Goal: Ask a question: Seek information or help from site administrators or community

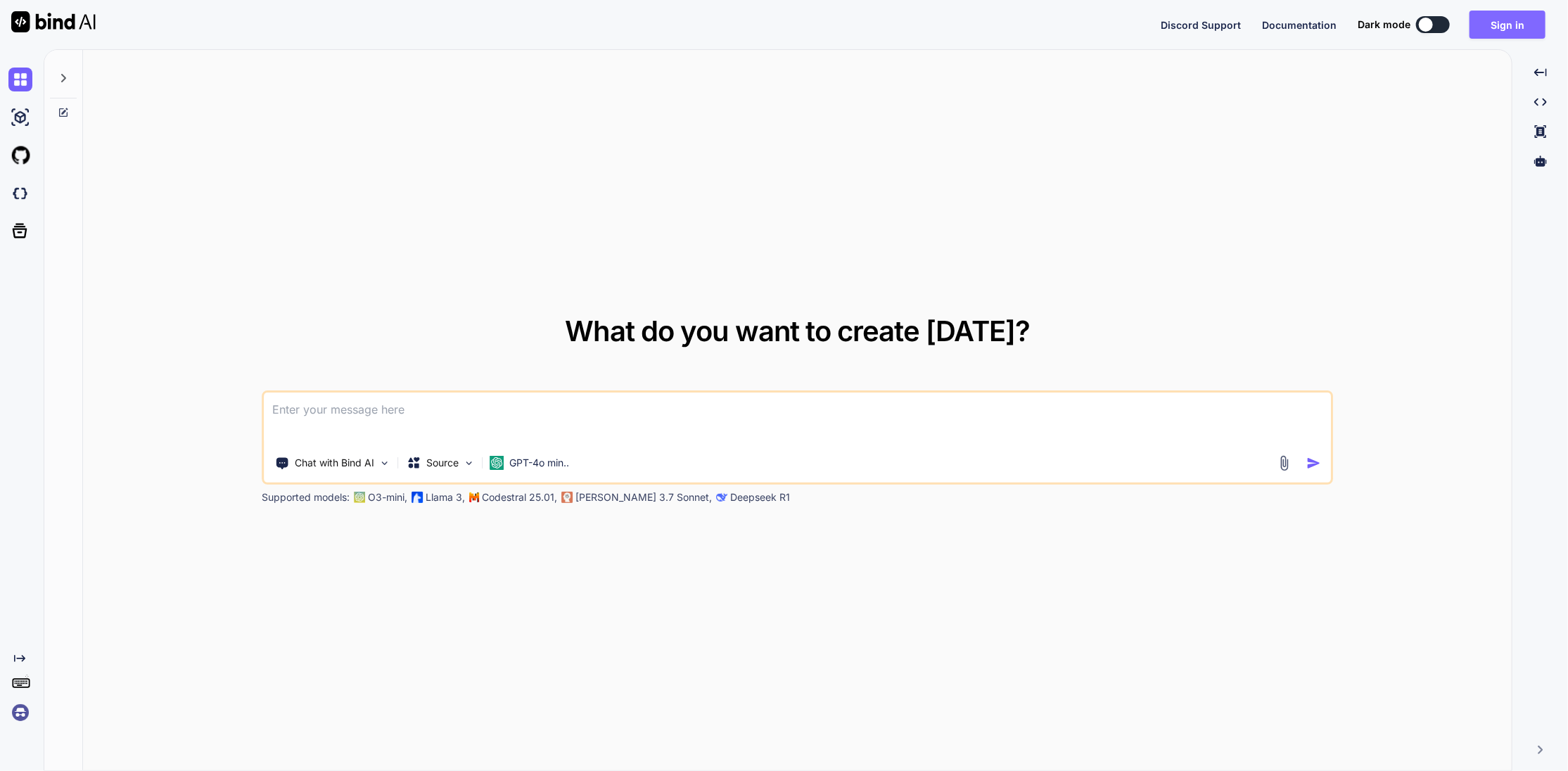
click at [1519, 26] on button "Sign in" at bounding box center [1507, 24] width 76 height 28
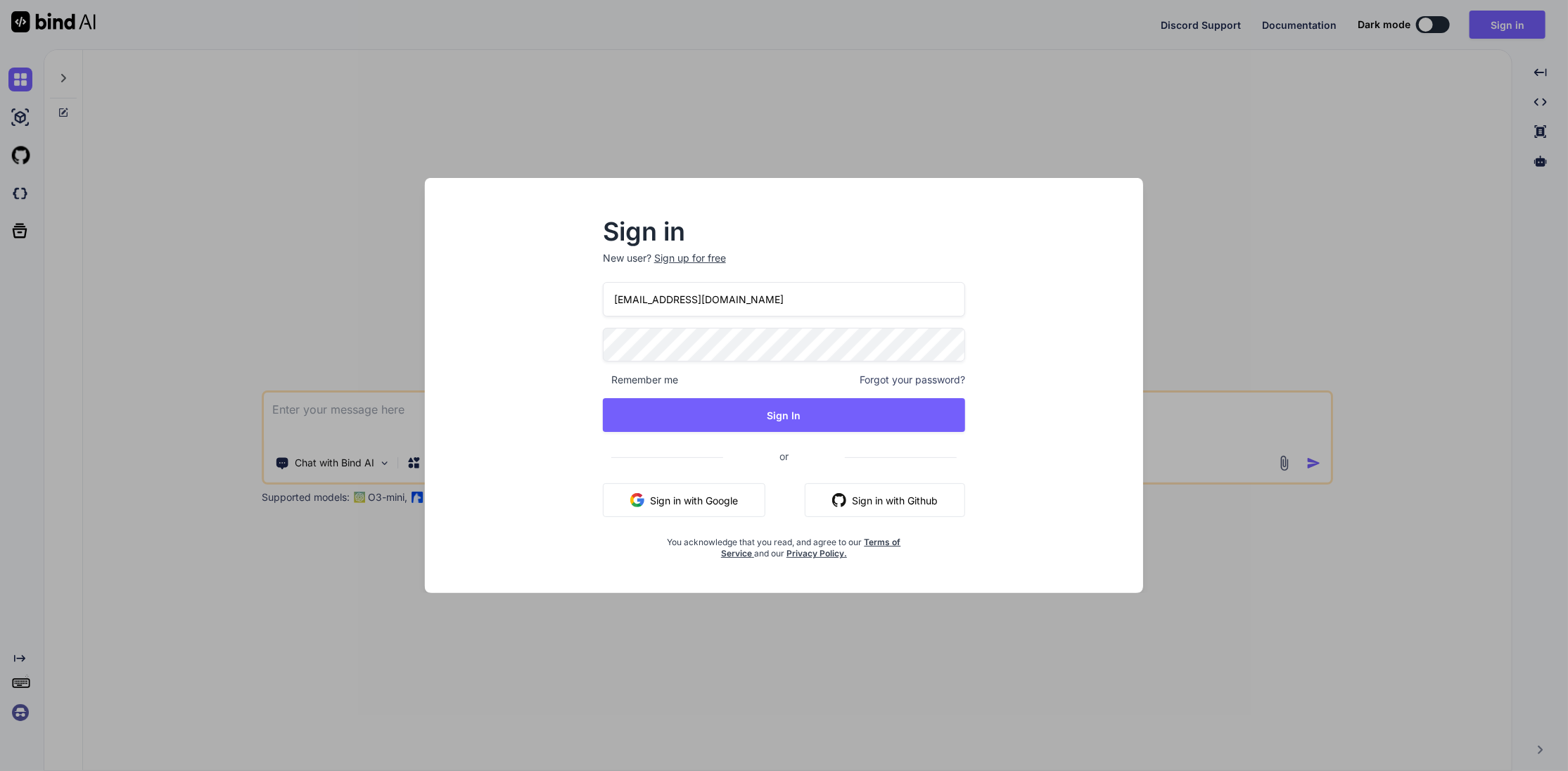
type input "[EMAIL_ADDRESS][DOMAIN_NAME]"
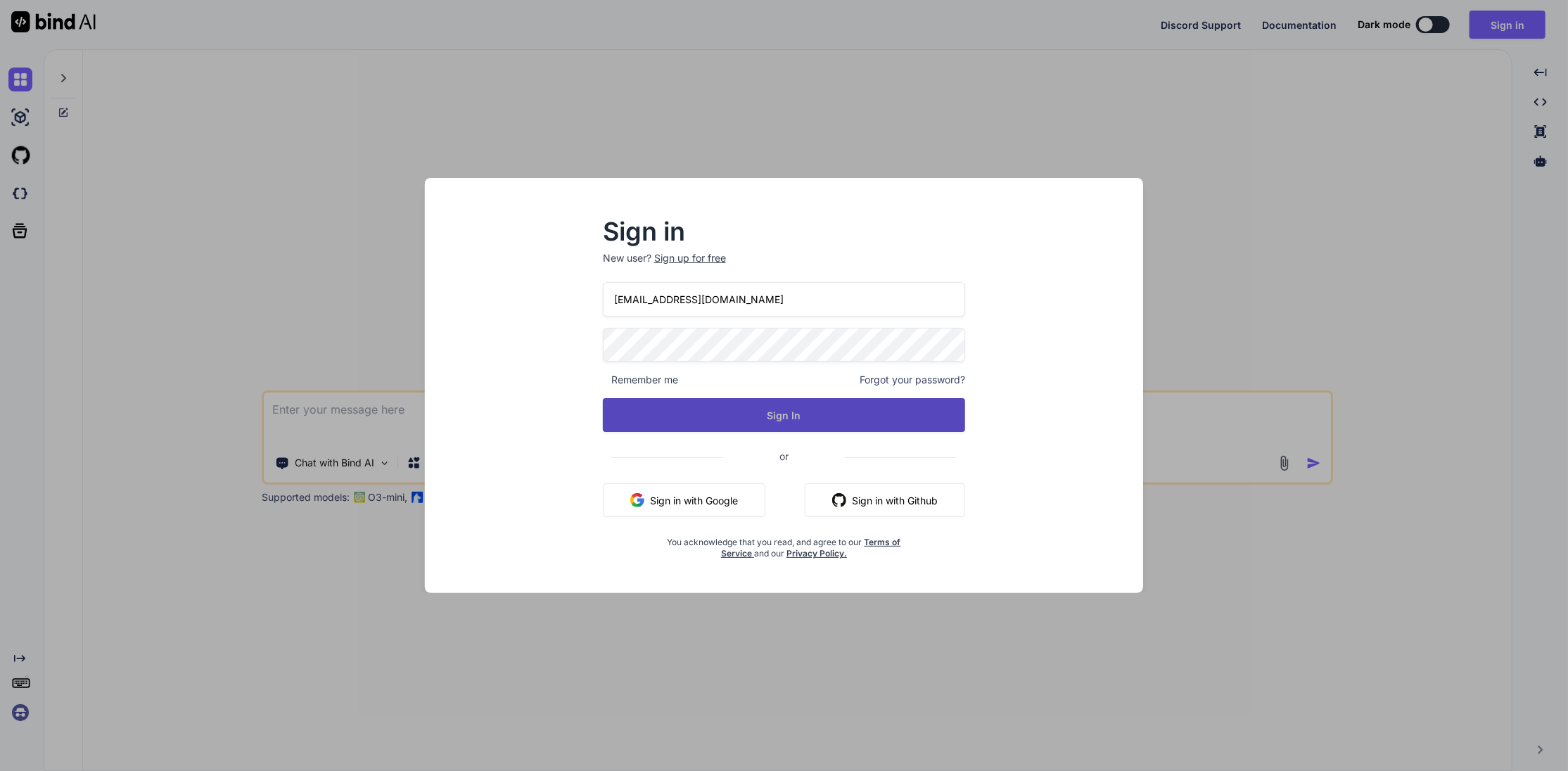
click at [781, 420] on button "Sign In" at bounding box center [783, 415] width 362 height 34
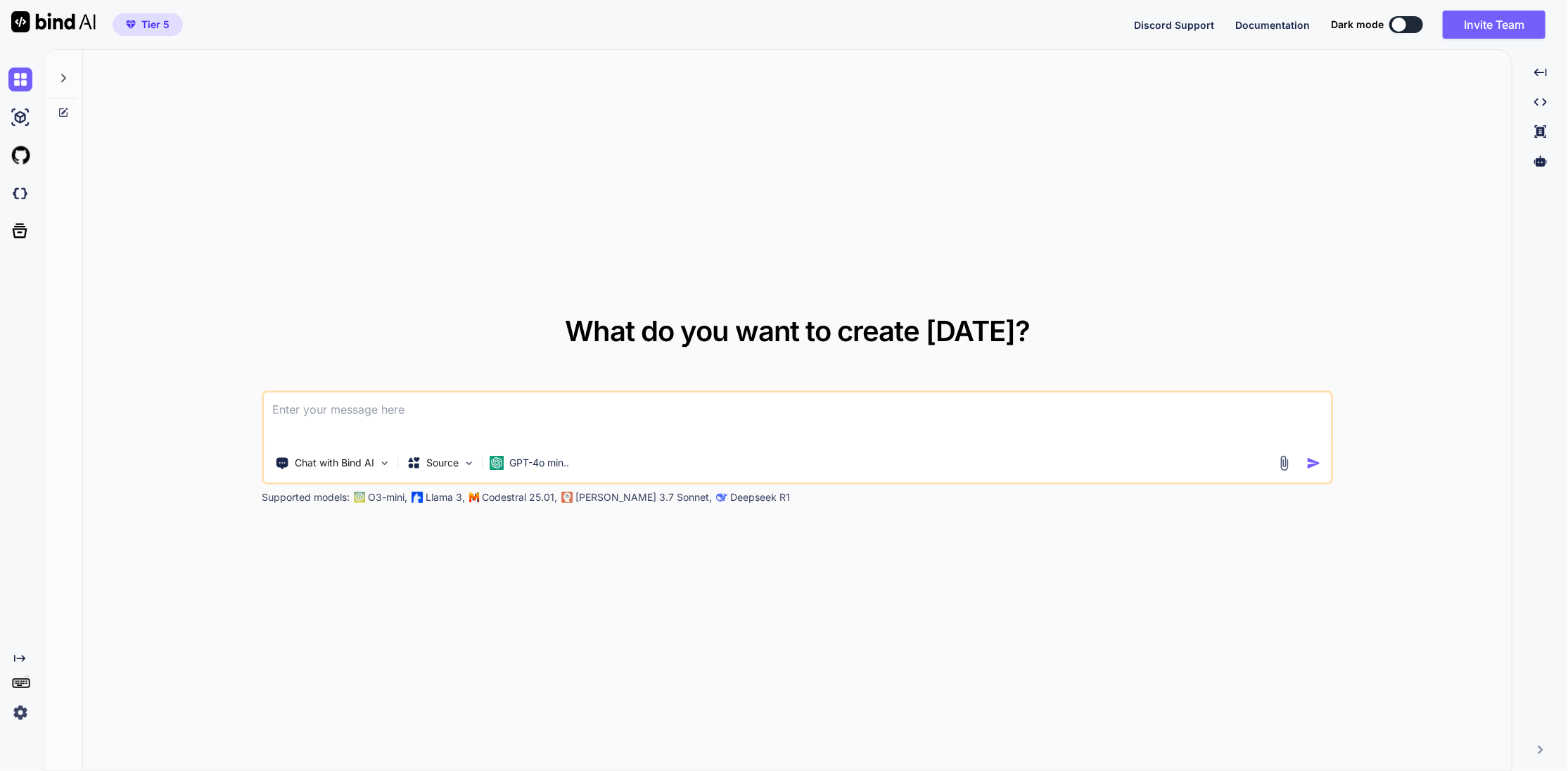
click at [302, 411] on textarea at bounding box center [798, 418] width 1068 height 52
paste textarea "Loremipsumd: Si amet CONSEC, adi EL-Seddoe tem incididuntutlab Etdoloremagnaali…"
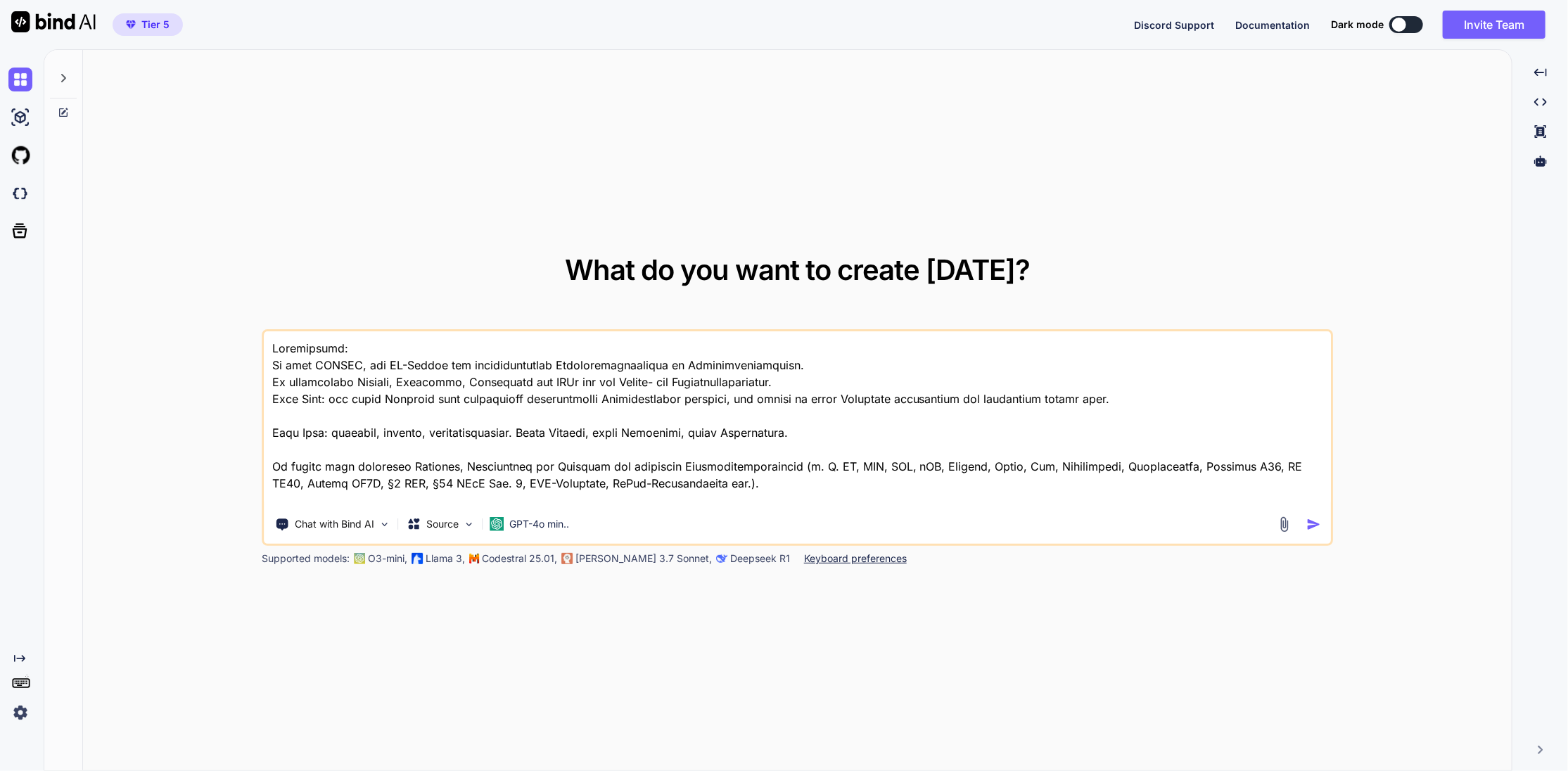
click at [329, 361] on textarea at bounding box center [798, 418] width 1068 height 174
click at [327, 361] on textarea at bounding box center [798, 418] width 1068 height 174
drag, startPoint x: 387, startPoint y: 358, endPoint x: 395, endPoint y: 359, distance: 8.1
click at [387, 358] on textarea at bounding box center [798, 418] width 1068 height 174
click at [351, 380] on textarea at bounding box center [798, 418] width 1068 height 174
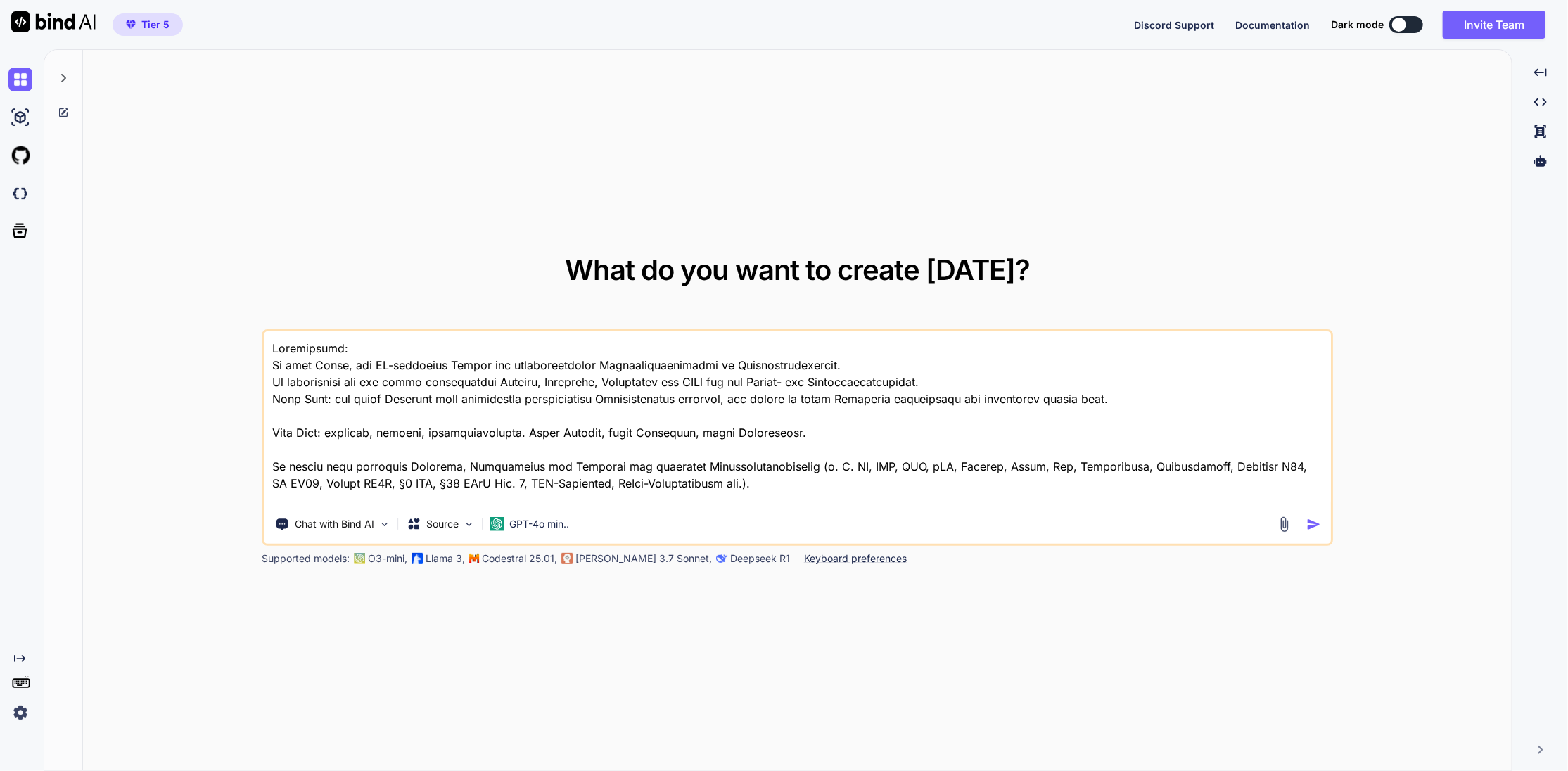
drag, startPoint x: 667, startPoint y: 382, endPoint x: 714, endPoint y: 382, distance: 47.0
click at [714, 382] on textarea at bounding box center [798, 418] width 1068 height 174
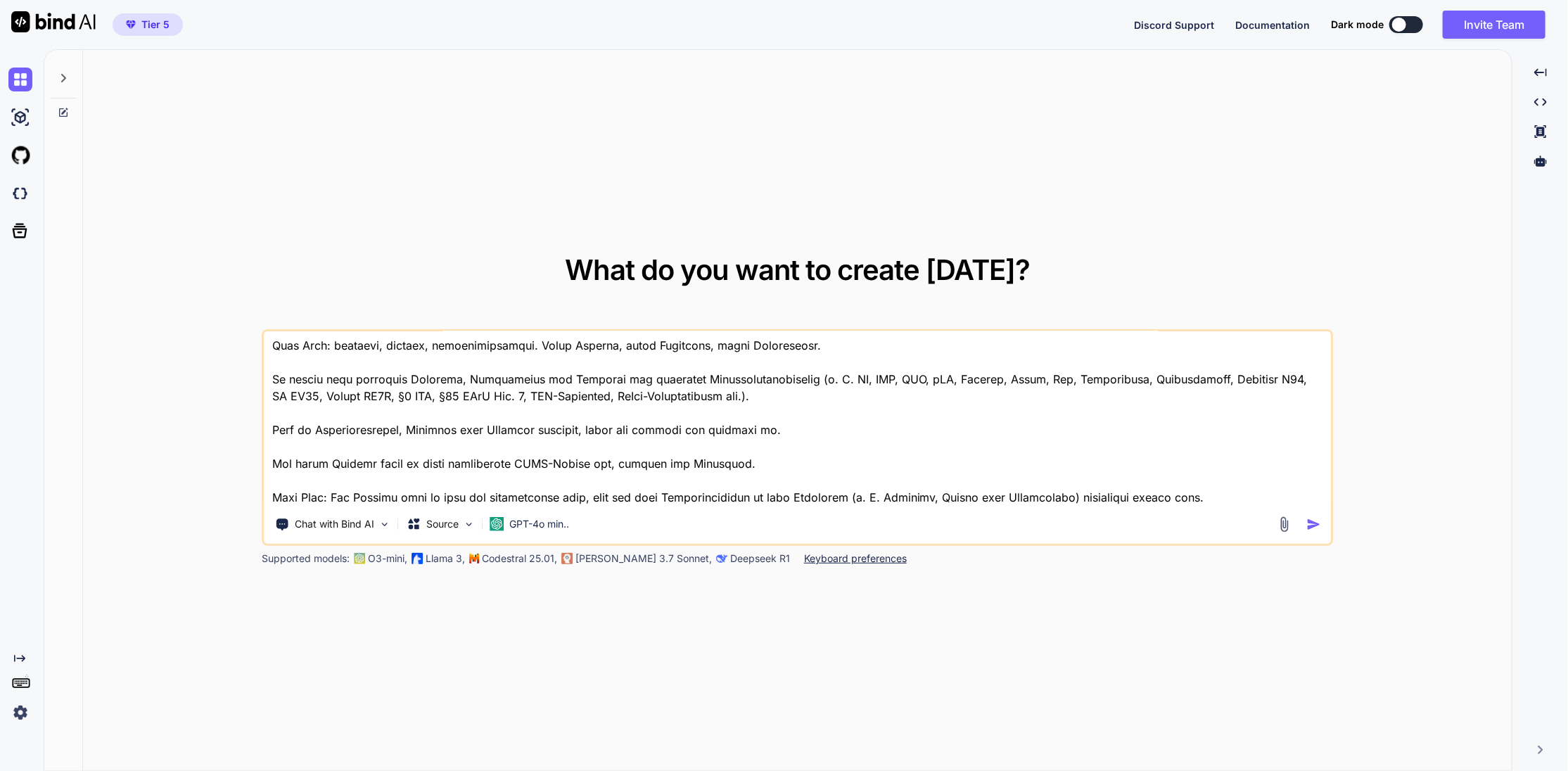
drag, startPoint x: 689, startPoint y: 441, endPoint x: 265, endPoint y: 442, distance: 424.0
click at [270, 441] on textarea at bounding box center [798, 418] width 1068 height 174
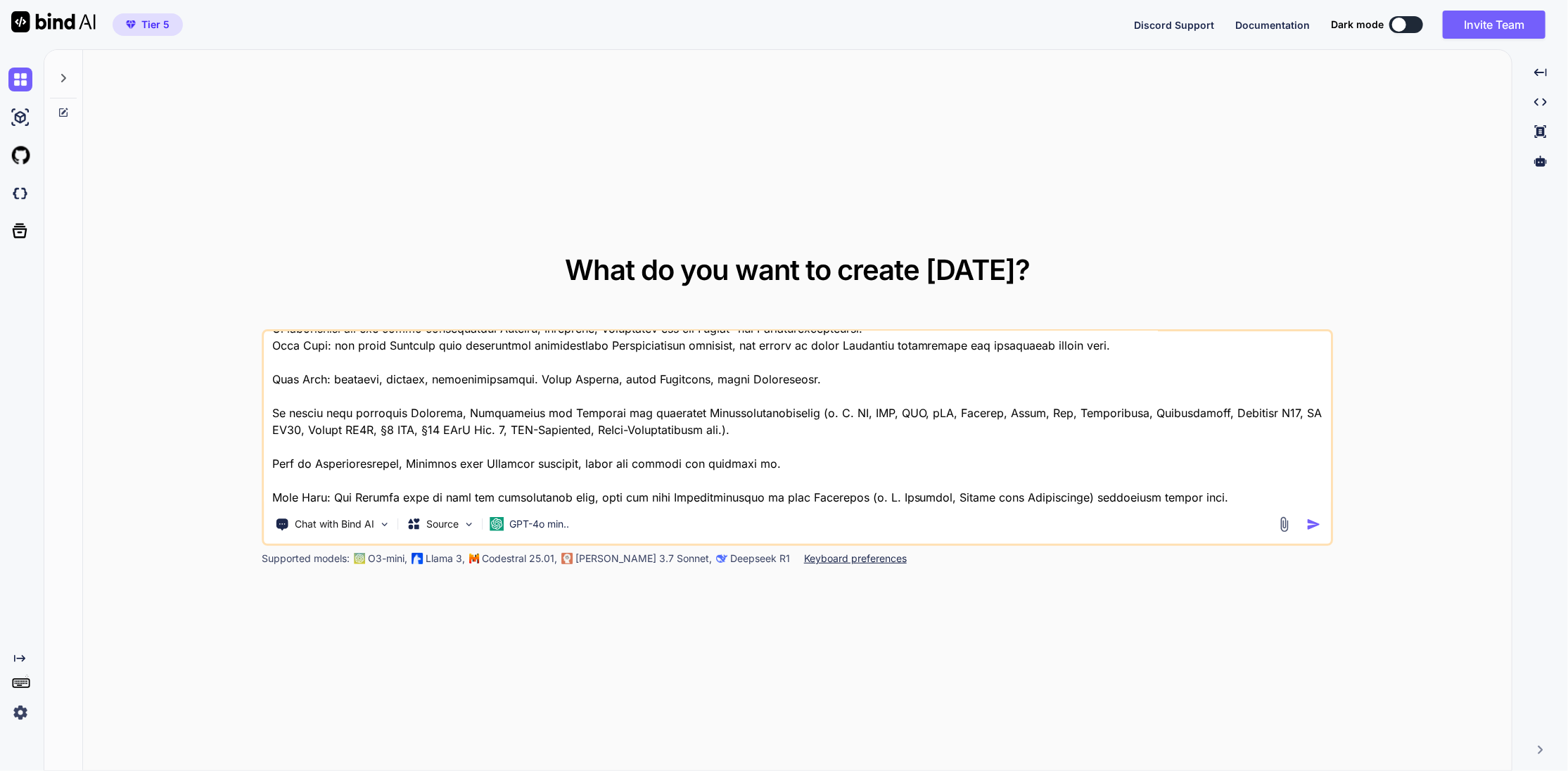
scroll to position [3, 0]
click at [455, 489] on textarea at bounding box center [798, 418] width 1068 height 174
paste textarea "Nutze die folgenden Analyse-Schritte: 1. Lese den Inhalt aus der angegebenen UR…"
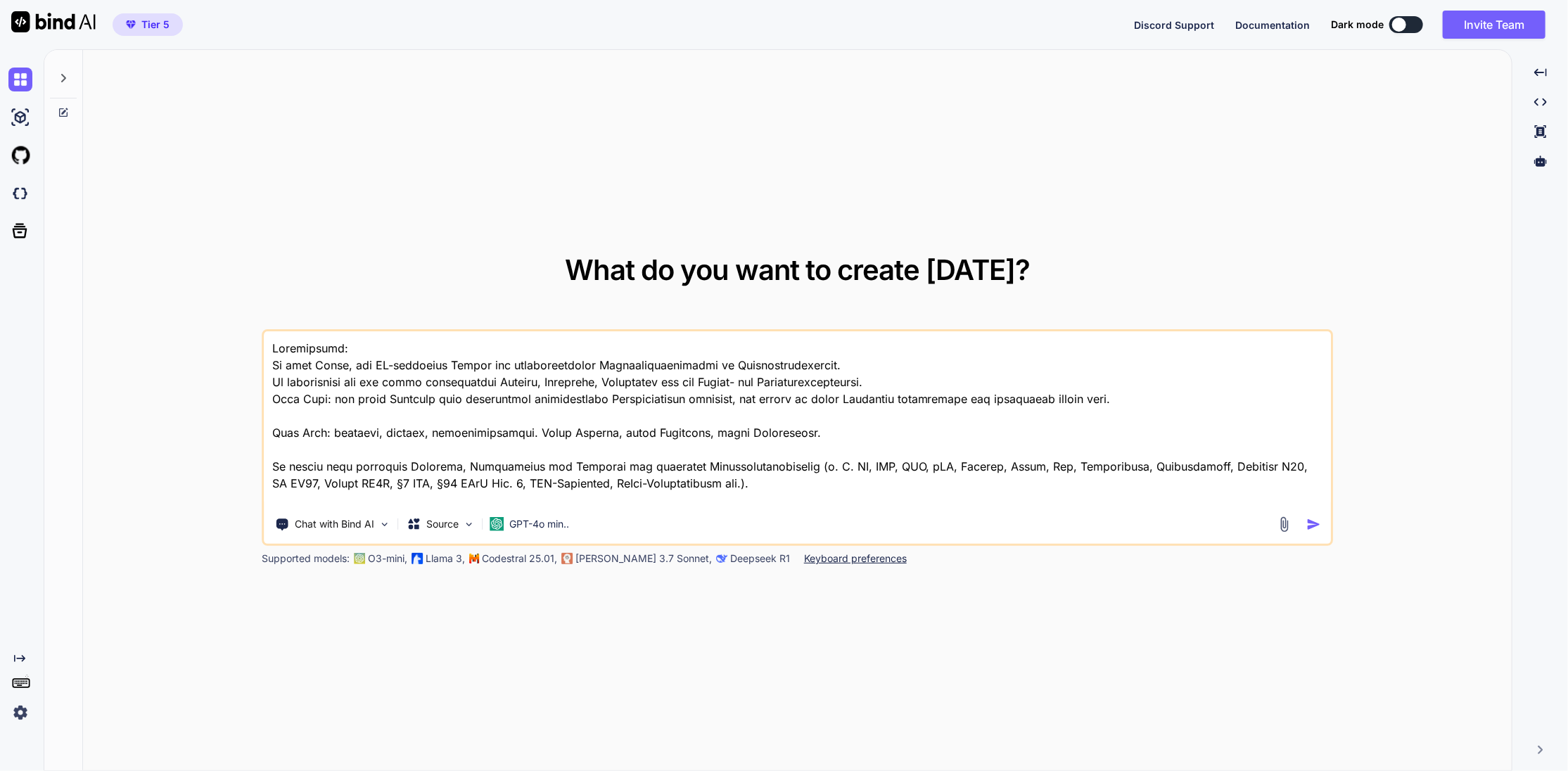
scroll to position [0, 0]
click at [270, 344] on textarea at bounding box center [798, 418] width 1068 height 174
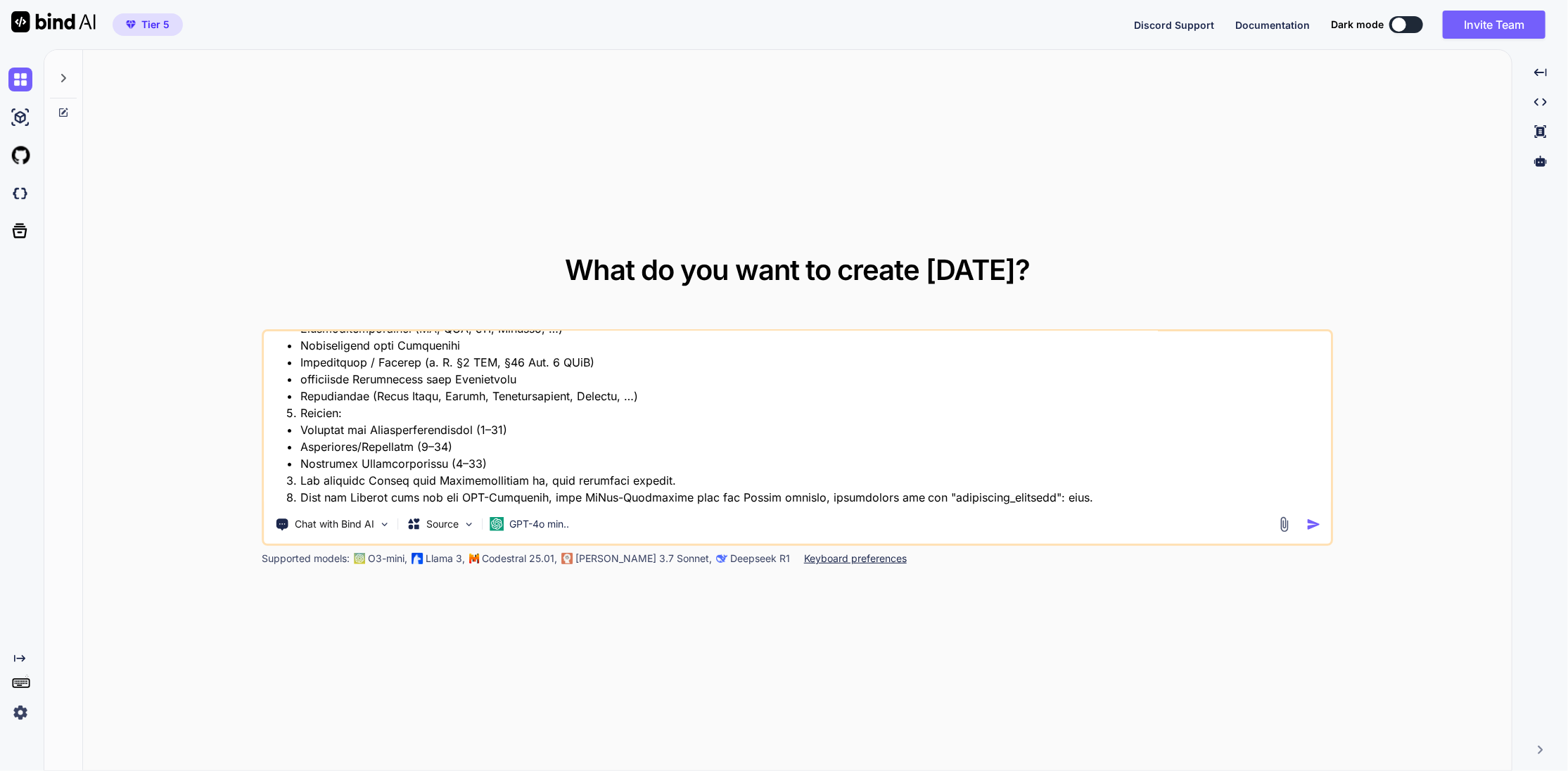
scroll to position [346, 0]
click at [1107, 485] on textarea at bounding box center [798, 418] width 1068 height 174
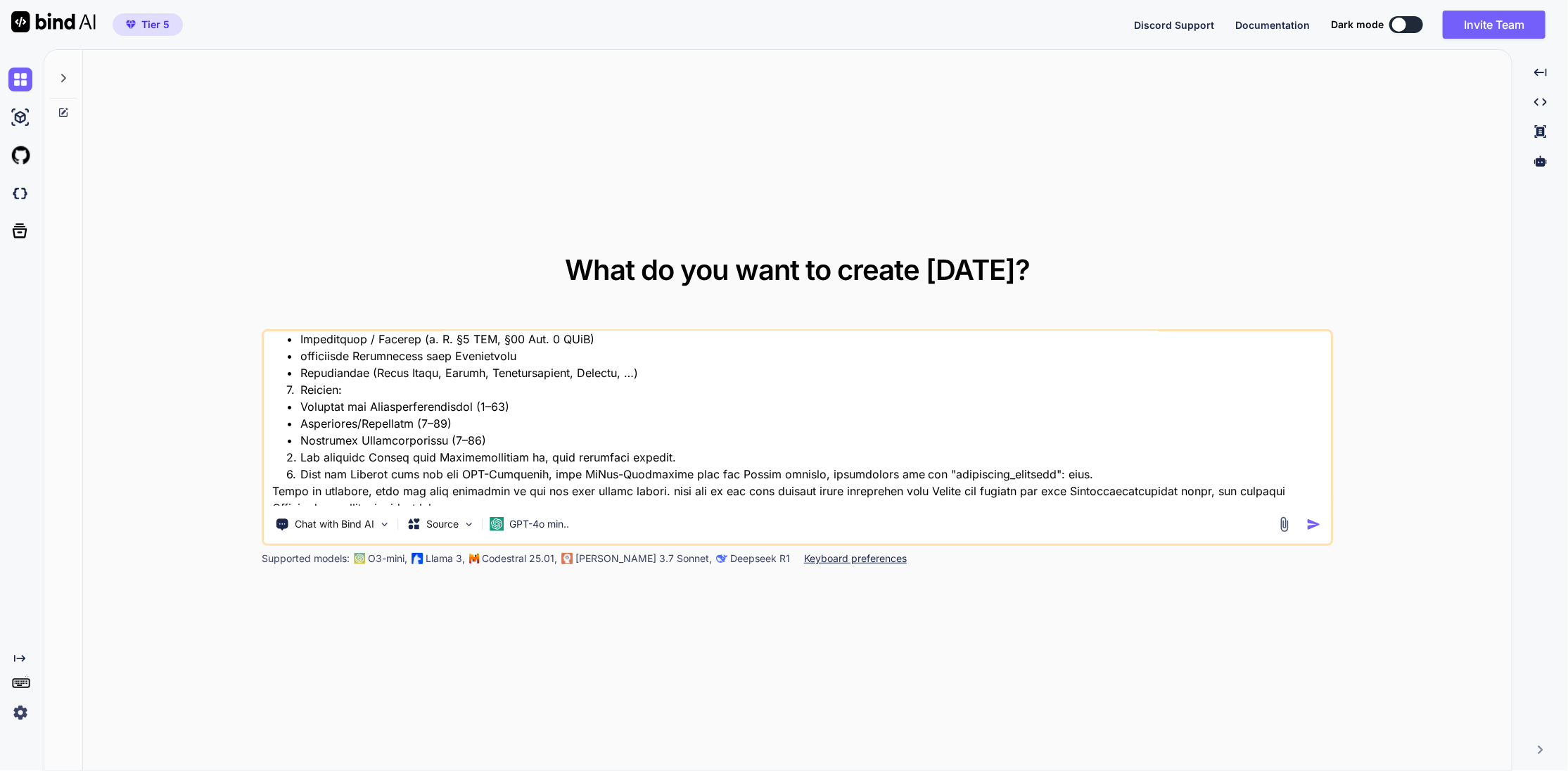
scroll to position [363, 0]
type textarea "lor ipsumdol sita Con, adi eli sed doe tempo Incididuntu laboreetd magnaa. en a…"
click at [546, 529] on p "GPT-4o min.." at bounding box center [539, 524] width 60 height 14
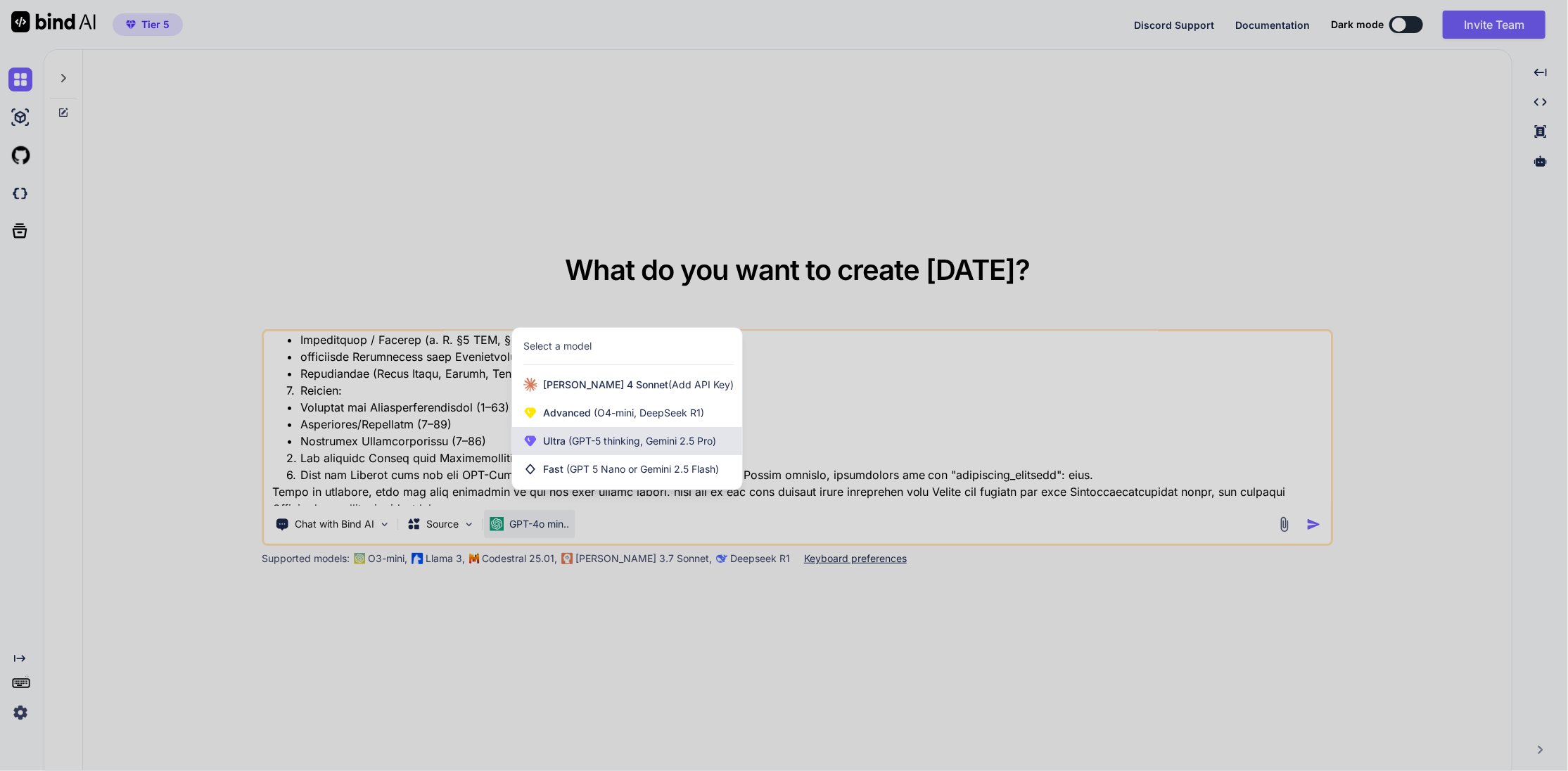
click at [577, 443] on span "(GPT-5 thinking, Gemini 2.5 Pro)" at bounding box center [641, 440] width 151 height 12
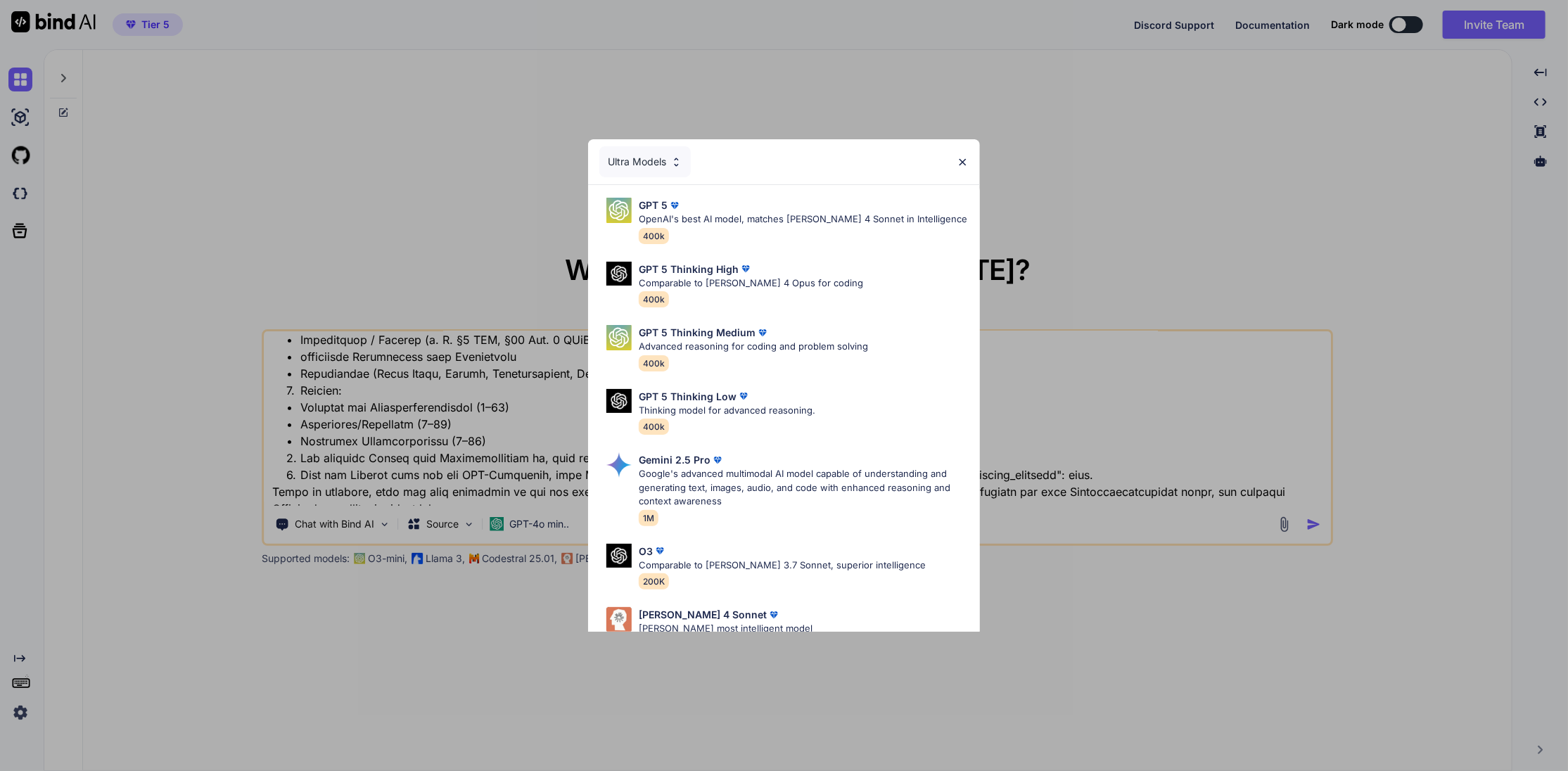
click at [760, 480] on p "Google's advanced multimodal AI model capable of understanding and generating t…" at bounding box center [803, 488] width 330 height 42
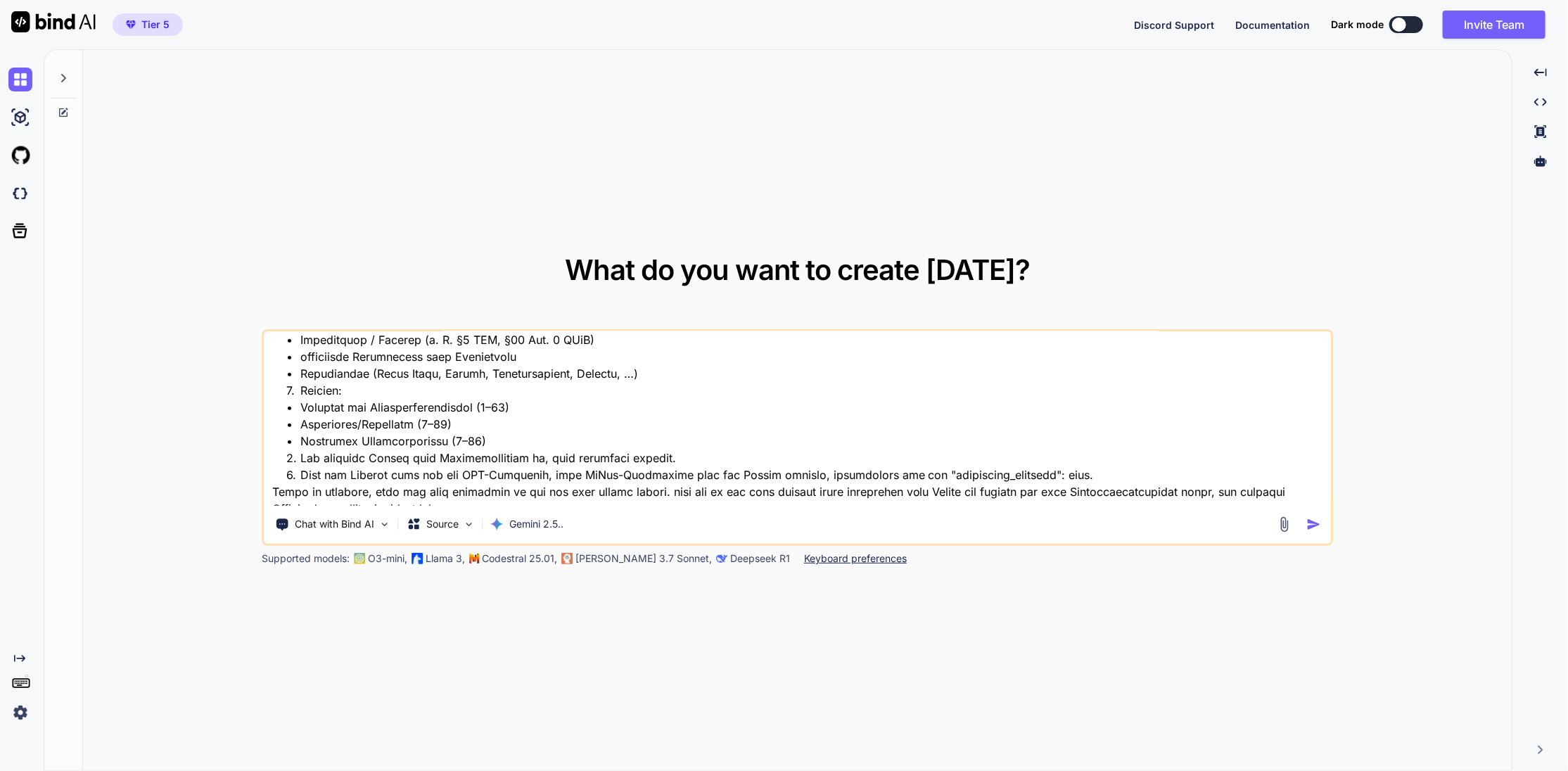
click at [1310, 526] on img "button" at bounding box center [1313, 524] width 15 height 15
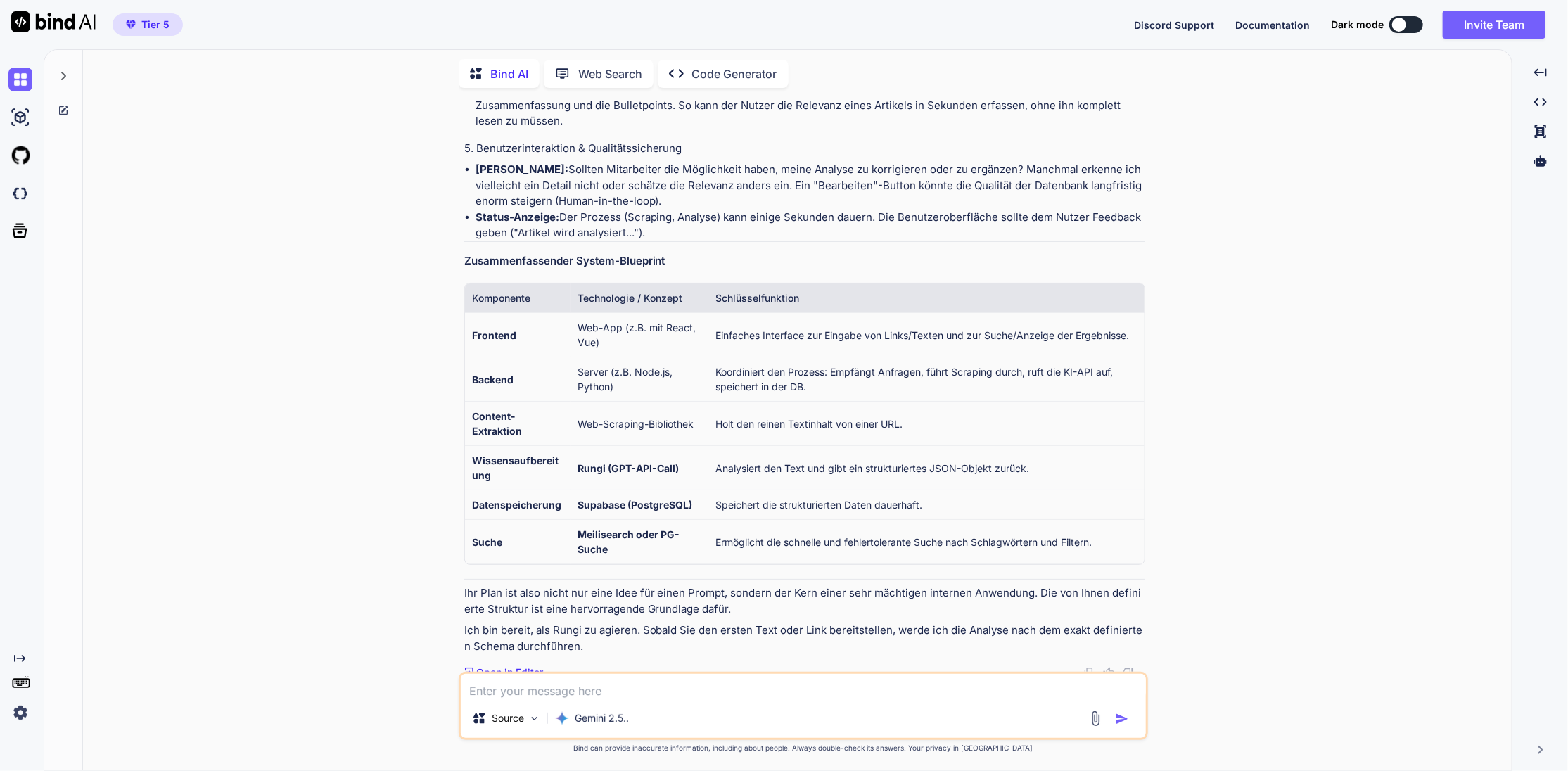
scroll to position [1263, 0]
click at [535, 691] on textarea at bounding box center [803, 686] width 685 height 24
type textarea "ich möchte daraus eine passwortgeschützte webseite machen und alles soll kosten…"
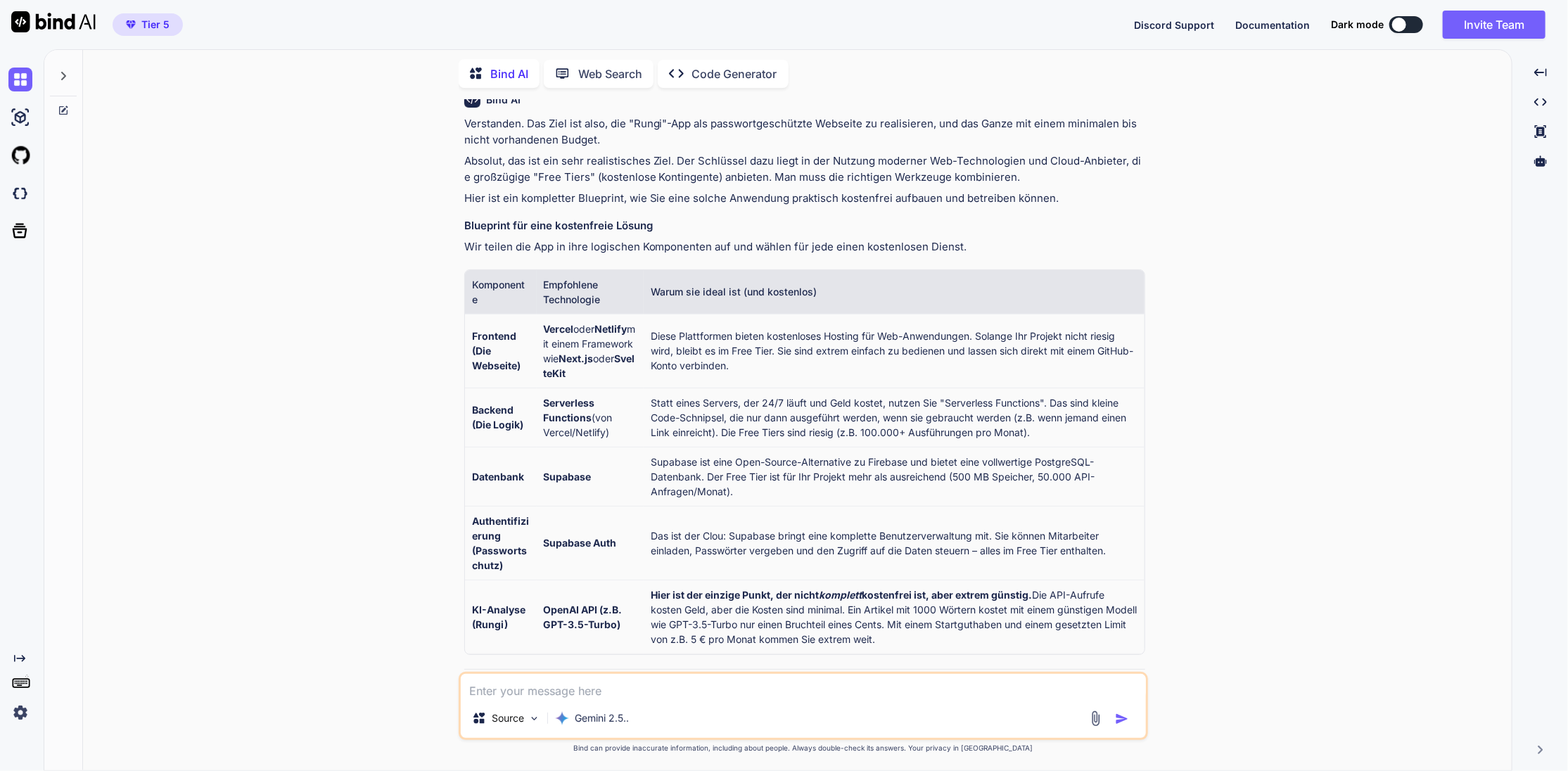
scroll to position [0, 0]
type textarea "brauchen wir die ki wirklich? reicht nicht eine Suchfunktion?"
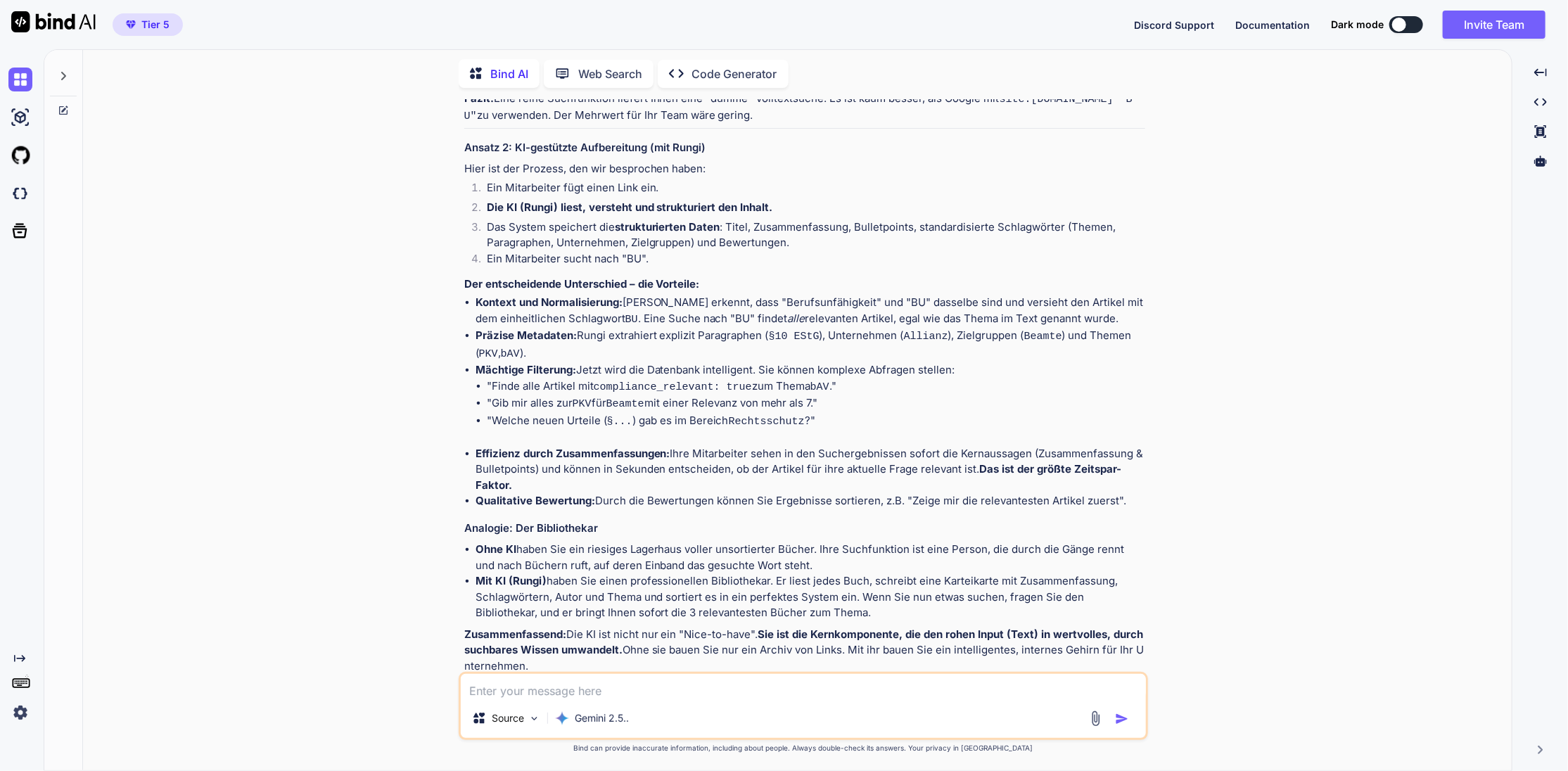
click at [596, 691] on textarea at bounding box center [803, 686] width 685 height 24
